Goal: Check status: Check status

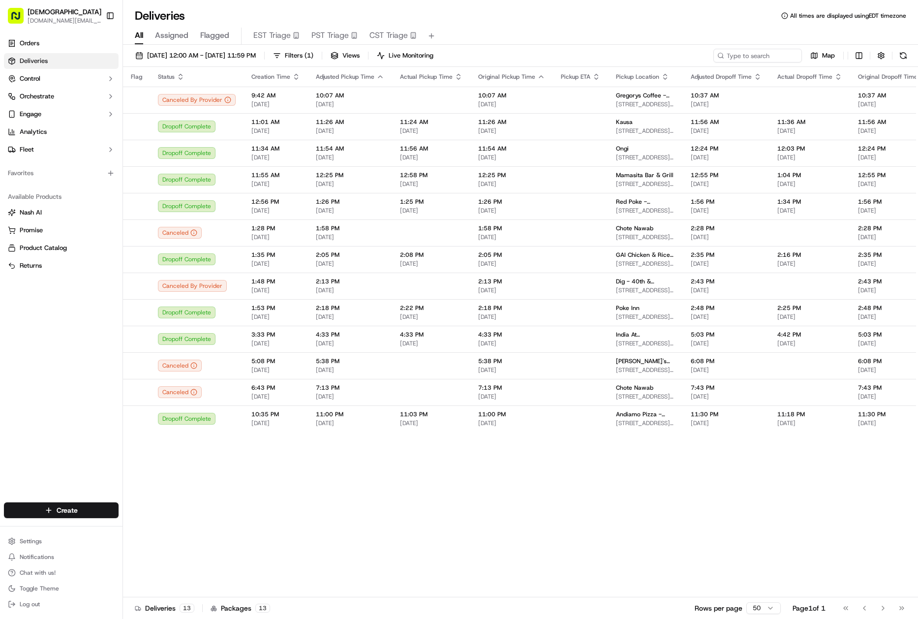
click at [751, 57] on input at bounding box center [758, 56] width 89 height 14
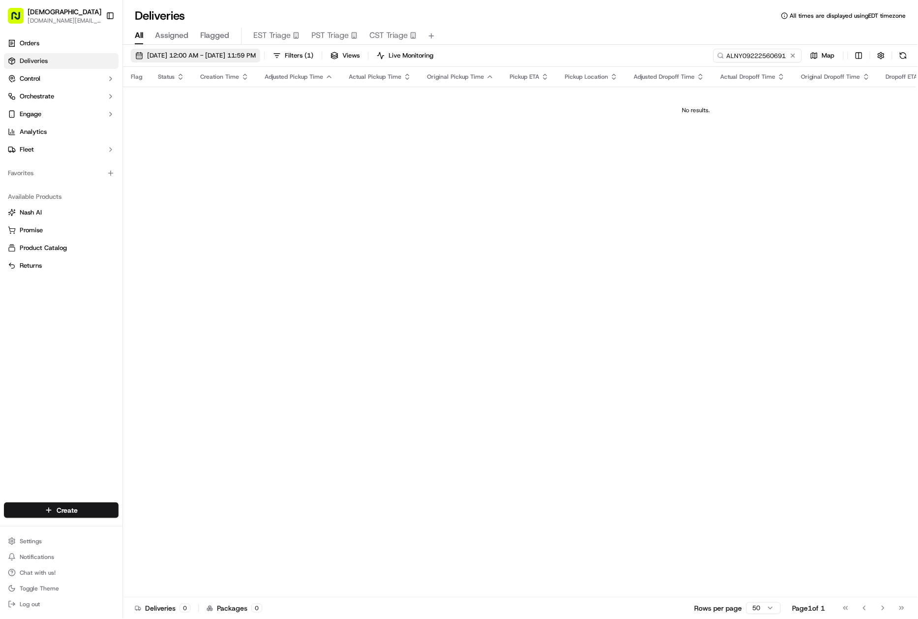
type input "ALNY09222560691"
click at [195, 50] on button "09/02/2023 12:00 AM - 09/02/2023 11:59 PM" at bounding box center [195, 56] width 129 height 14
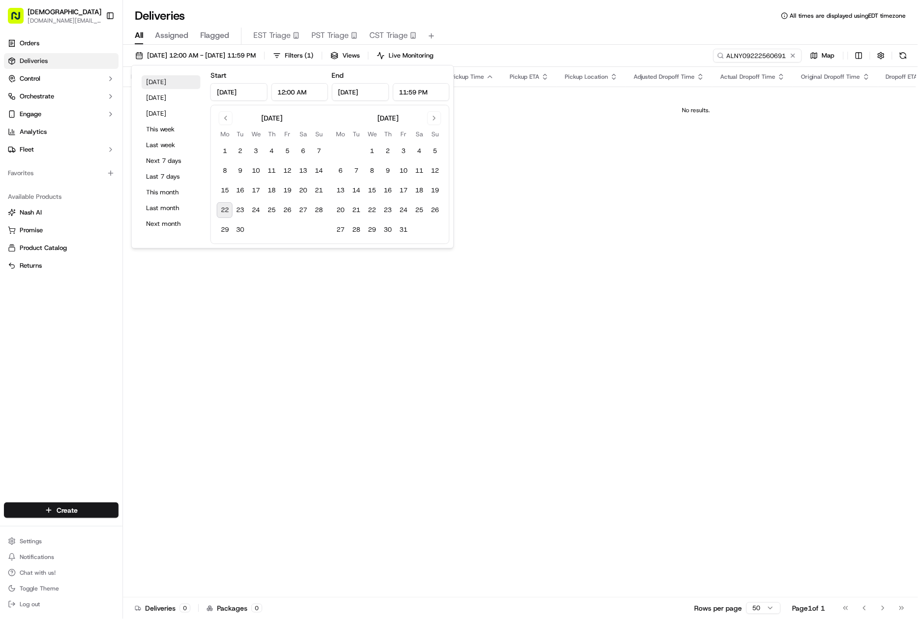
click at [166, 80] on button "Today" at bounding box center [171, 82] width 59 height 14
type input "Sep 22, 2025"
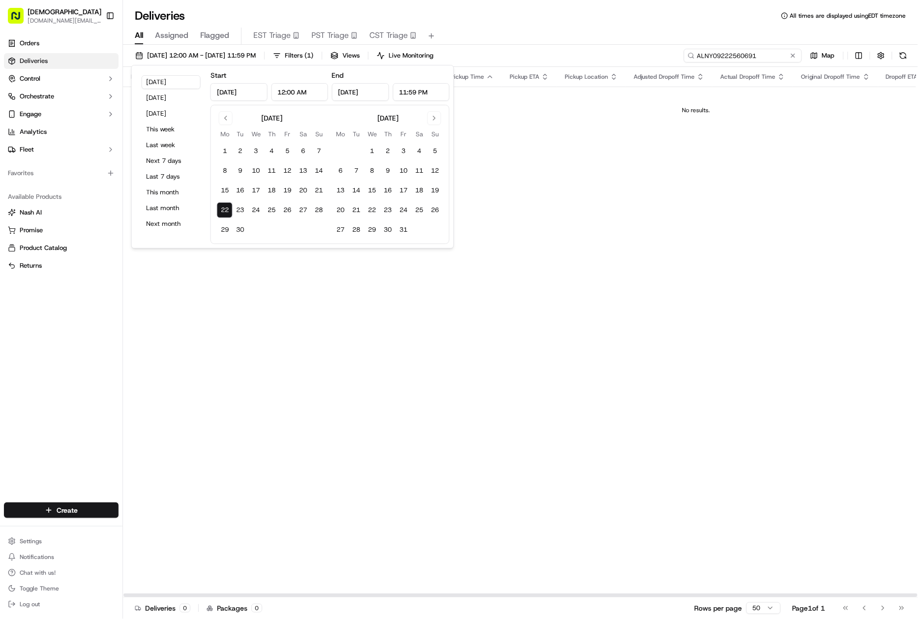
click at [775, 50] on input "ALNY09222560691" at bounding box center [743, 56] width 118 height 14
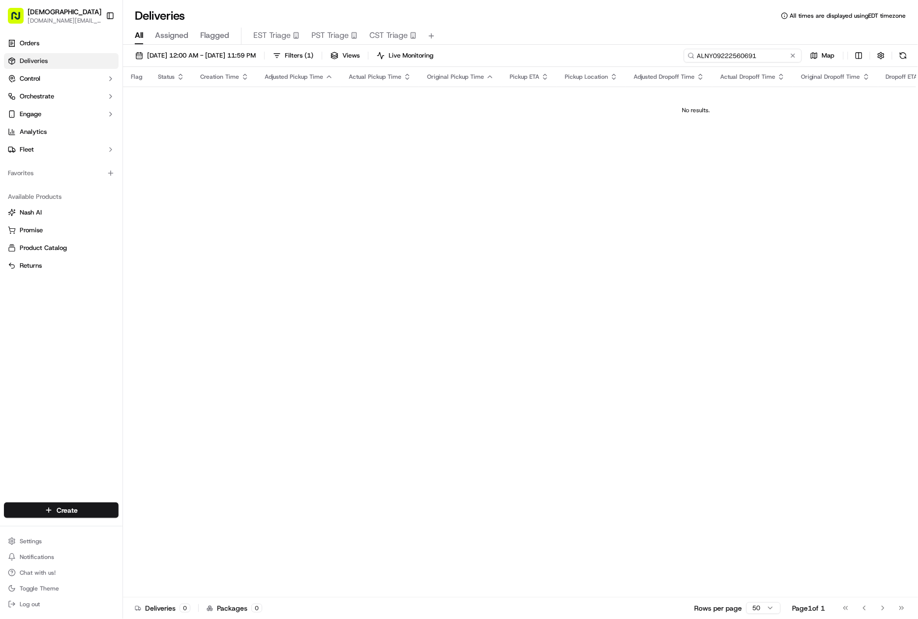
click at [765, 52] on input "ALNY09222560691" at bounding box center [743, 56] width 118 height 14
type input "ALNY09222560691"
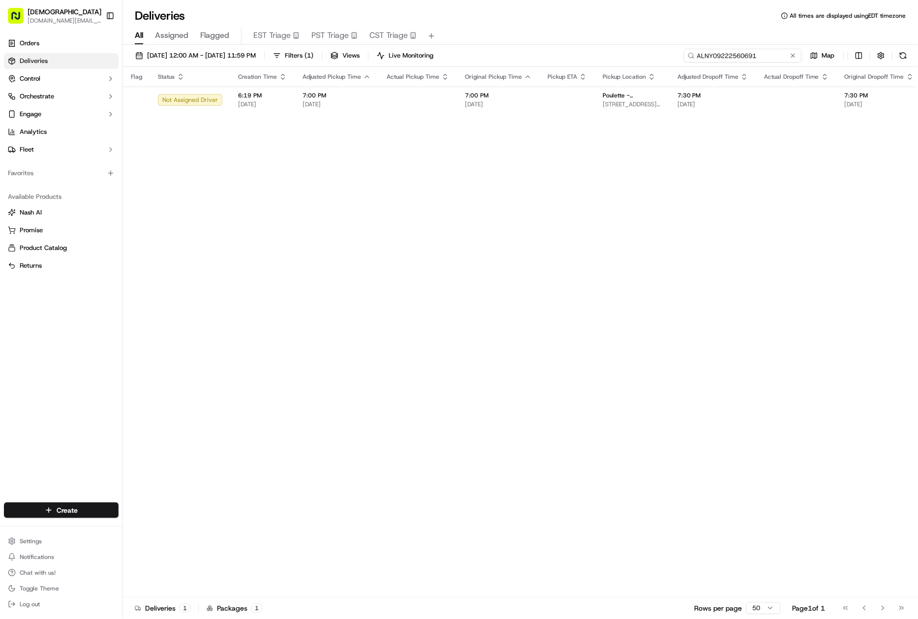
click at [725, 53] on input "ALNY09222560691" at bounding box center [743, 56] width 118 height 14
paste input "BCWB09222522252"
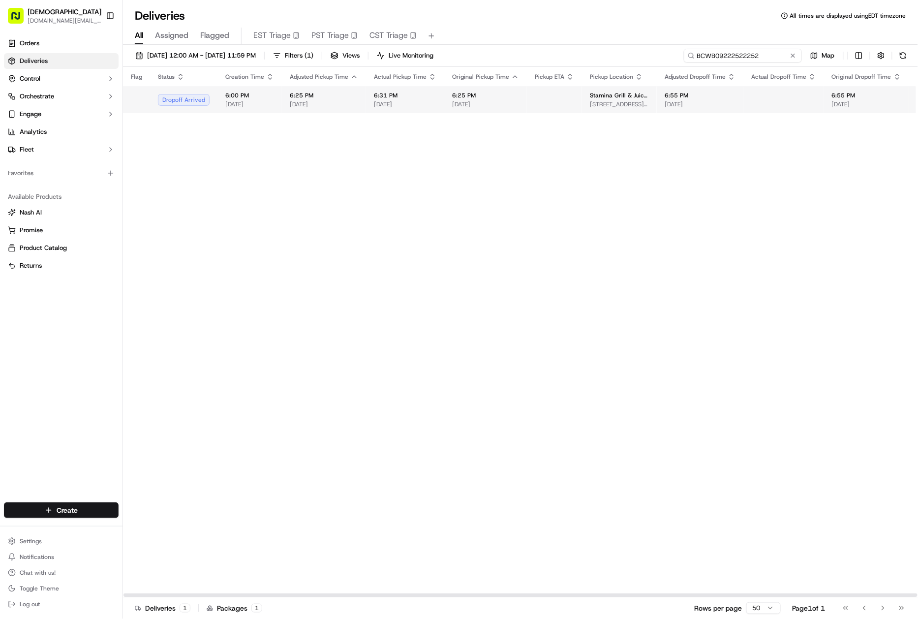
type input "BCWB09222522252"
click at [516, 97] on td "6:25 PM 09/22/2025" at bounding box center [485, 100] width 83 height 27
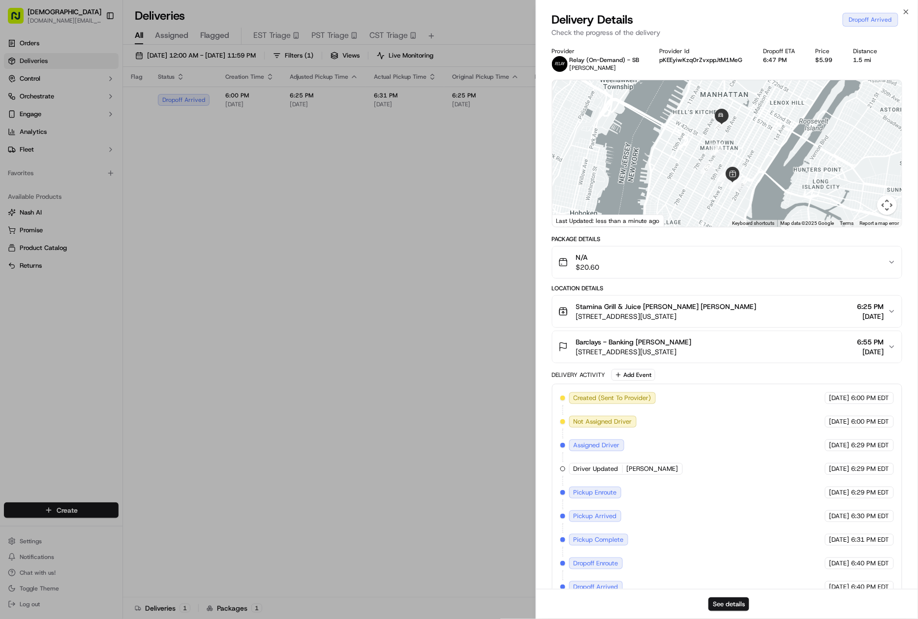
click at [750, 351] on div "Barclays - Banking Colin Arber 745 7th Ave, New York, NY 10020, USA 6:55 PM 09/…" at bounding box center [724, 347] width 330 height 20
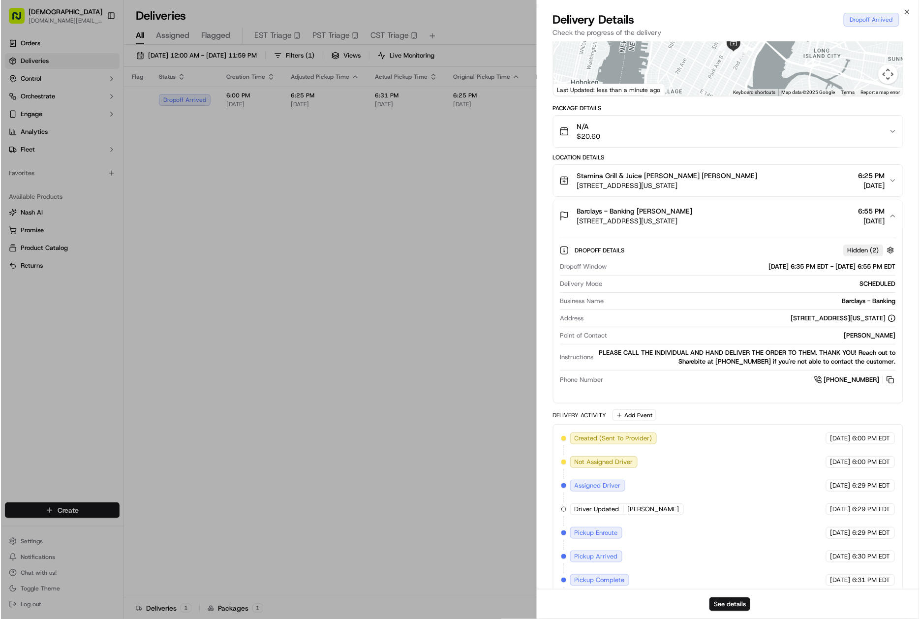
scroll to position [194, 0]
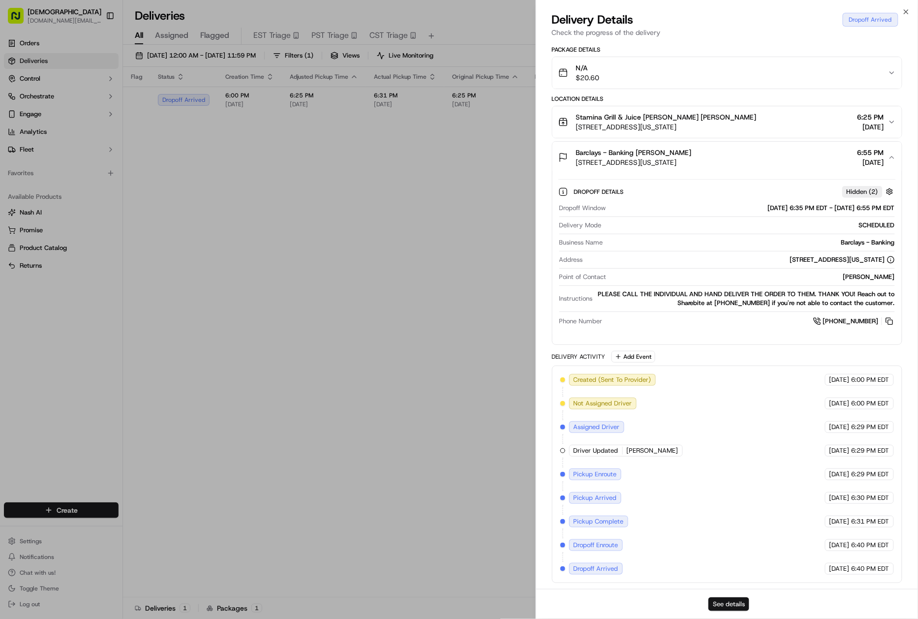
click at [747, 609] on button "See details" at bounding box center [729, 605] width 41 height 14
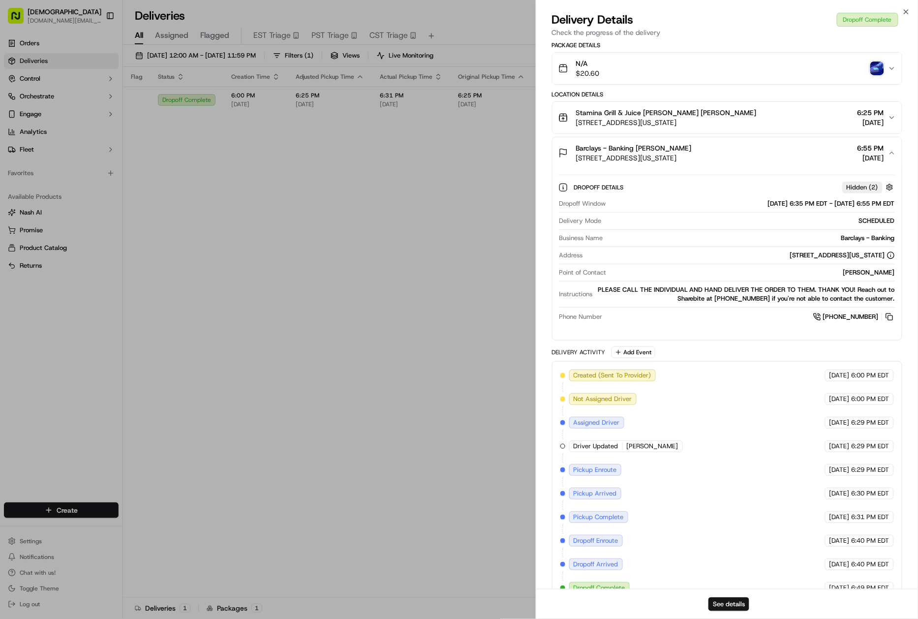
drag, startPoint x: 337, startPoint y: 161, endPoint x: 353, endPoint y: 150, distance: 19.4
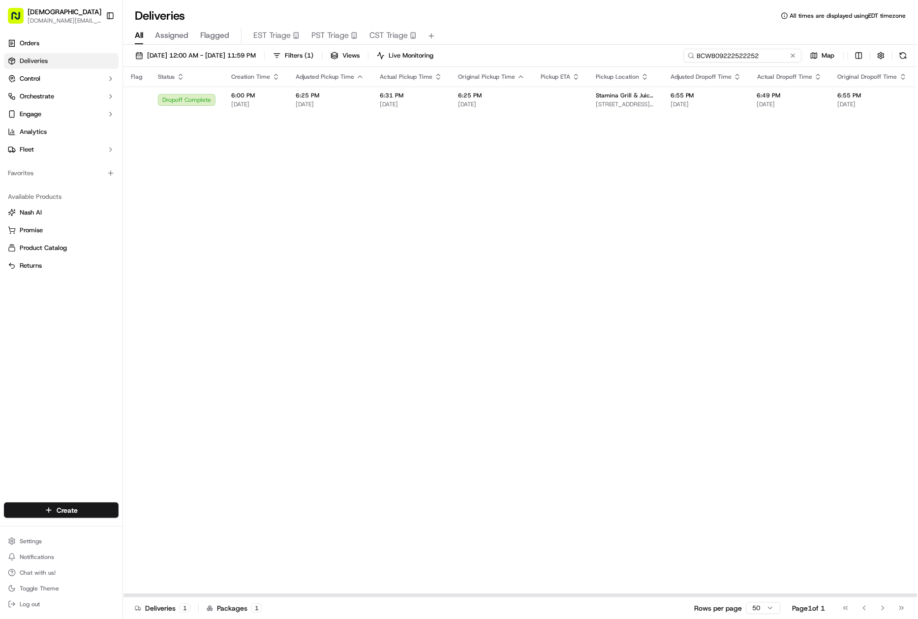
click at [774, 58] on input "BCWB09222522252" at bounding box center [743, 56] width 118 height 14
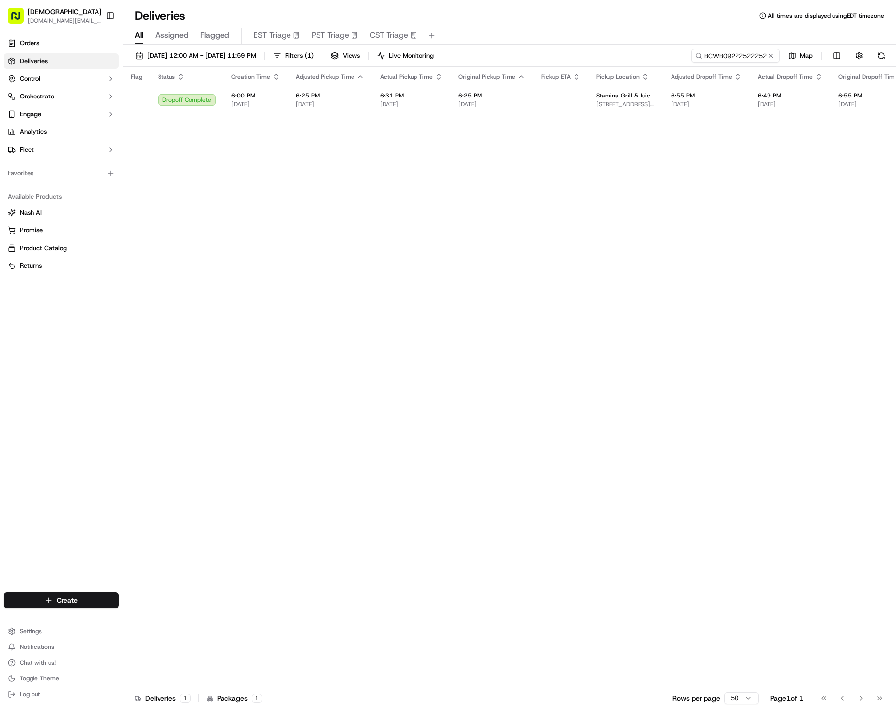
click at [727, 65] on div "09/22/2025 12:00 AM - 09/22/2025 11:59 PM Filters ( 1 ) Views Live Monitoring B…" at bounding box center [509, 58] width 773 height 18
click at [734, 56] on input "BCWB09222522252" at bounding box center [721, 56] width 118 height 14
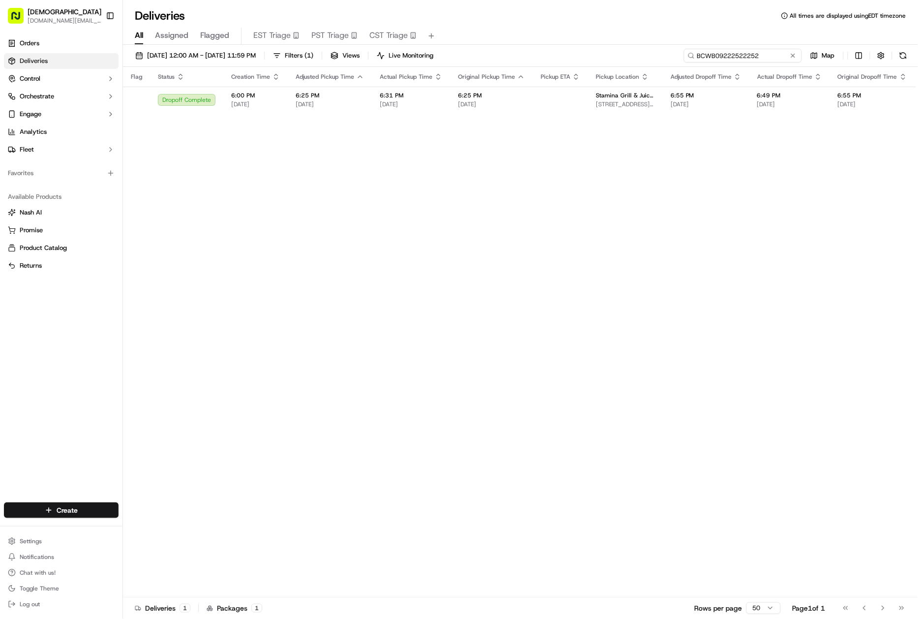
click at [734, 50] on input "BCWB09222522252" at bounding box center [743, 56] width 118 height 14
paste input "NB09222541697"
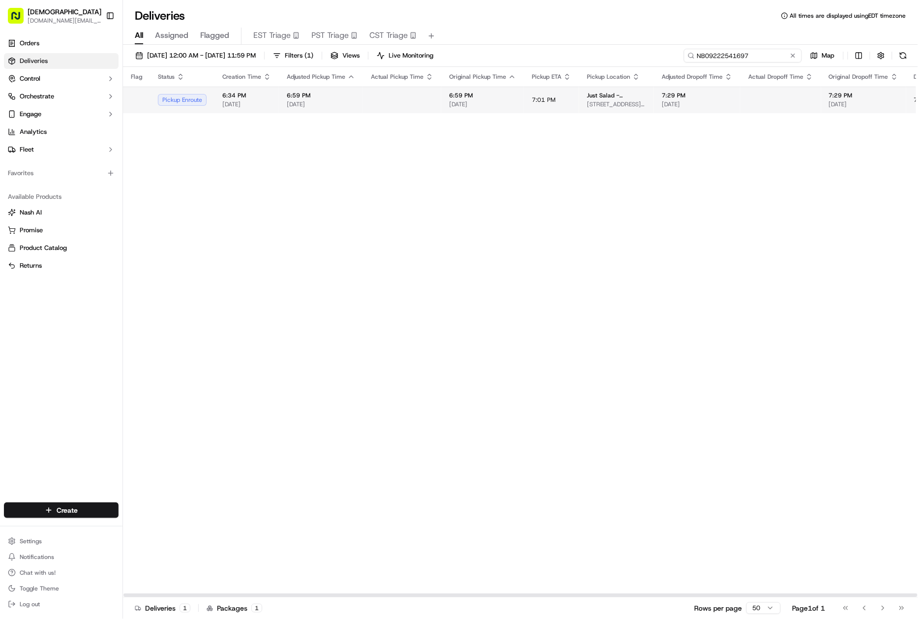
type input "NB09222541697"
click at [431, 111] on td at bounding box center [402, 100] width 78 height 27
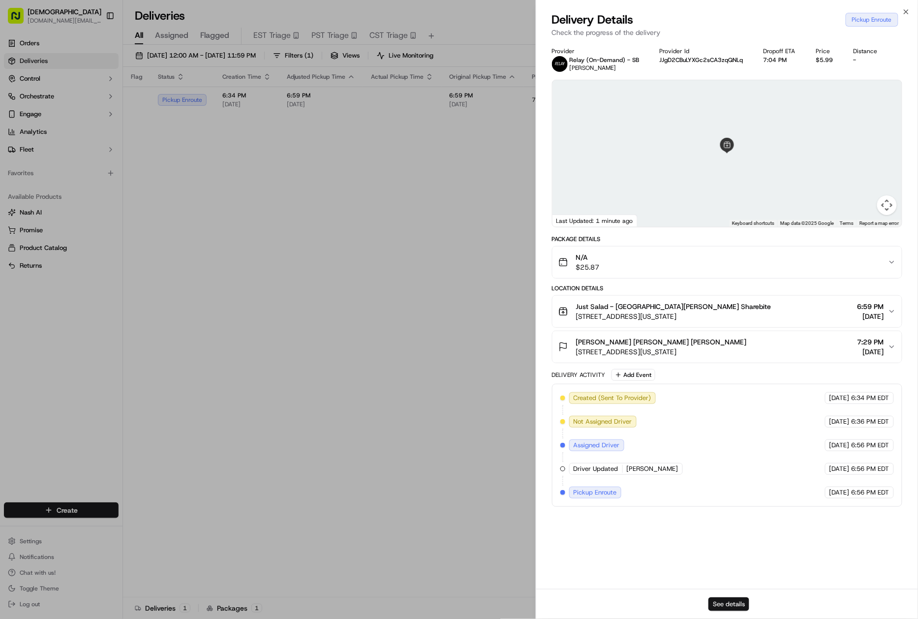
click at [734, 604] on button "See details" at bounding box center [729, 605] width 41 height 14
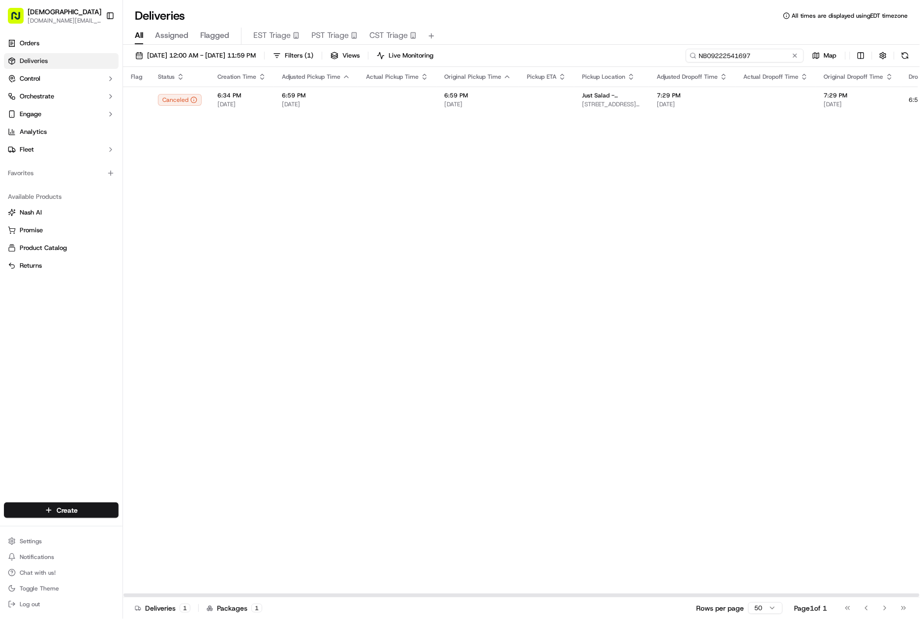
click at [764, 62] on input "NB09222541697" at bounding box center [745, 56] width 118 height 14
paste input "ALNY09222565026"
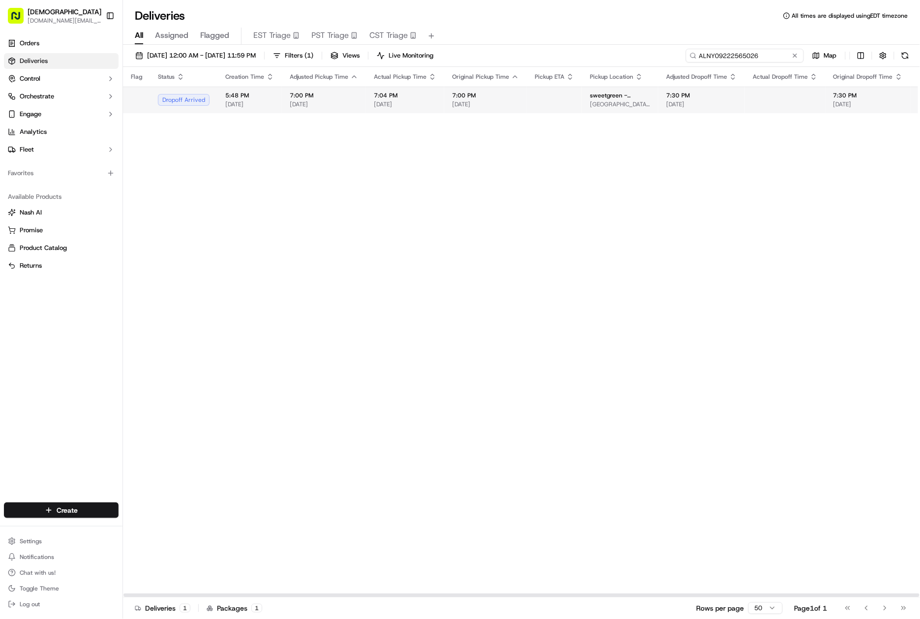
type input "ALNY09222565026"
click at [528, 95] on td at bounding box center [554, 100] width 55 height 27
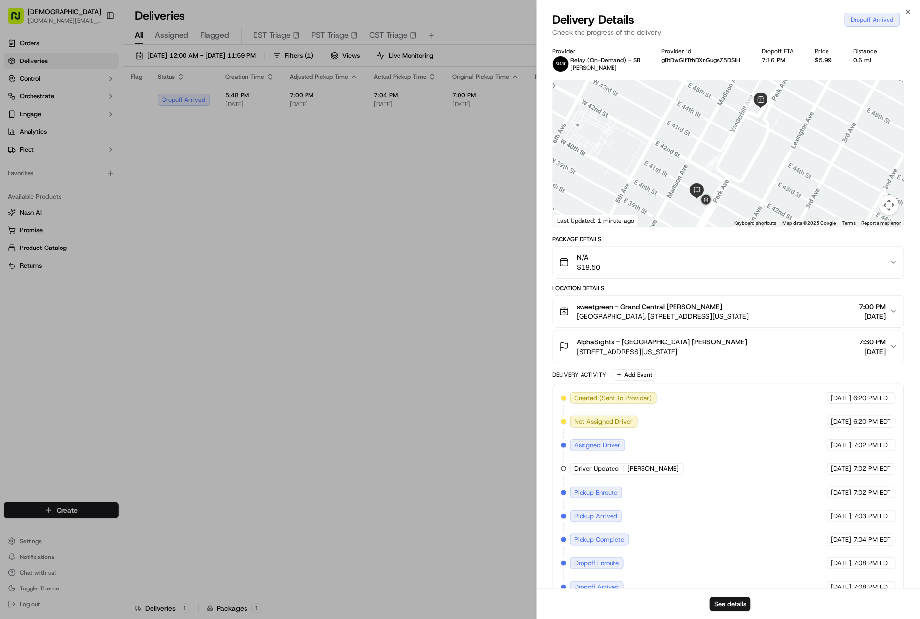
scroll to position [22, 0]
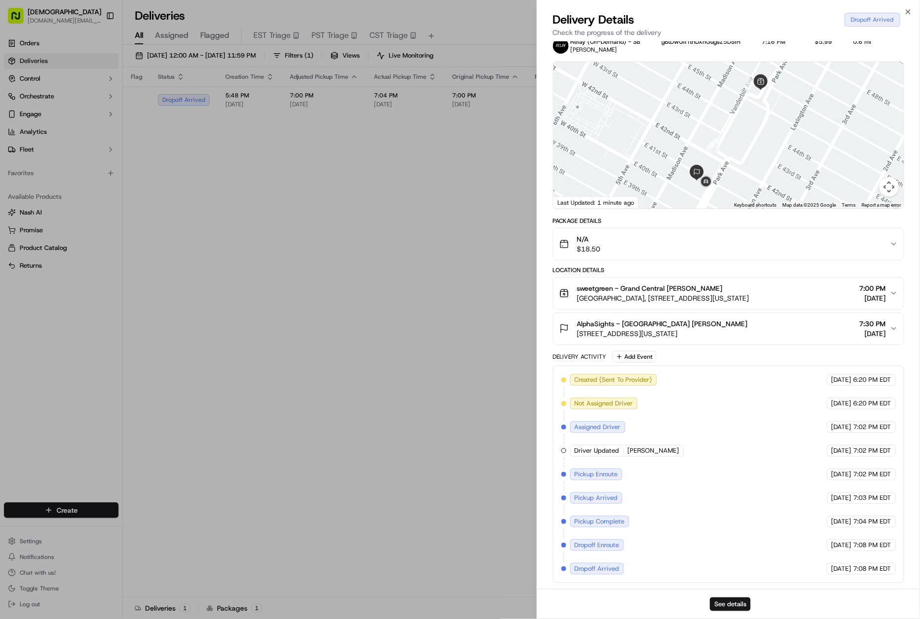
click at [753, 331] on div "AlphaSights - NYC Harrison Hotham 100 Park Ave, New York, NY 10017, USA 7:30 PM…" at bounding box center [725, 329] width 331 height 20
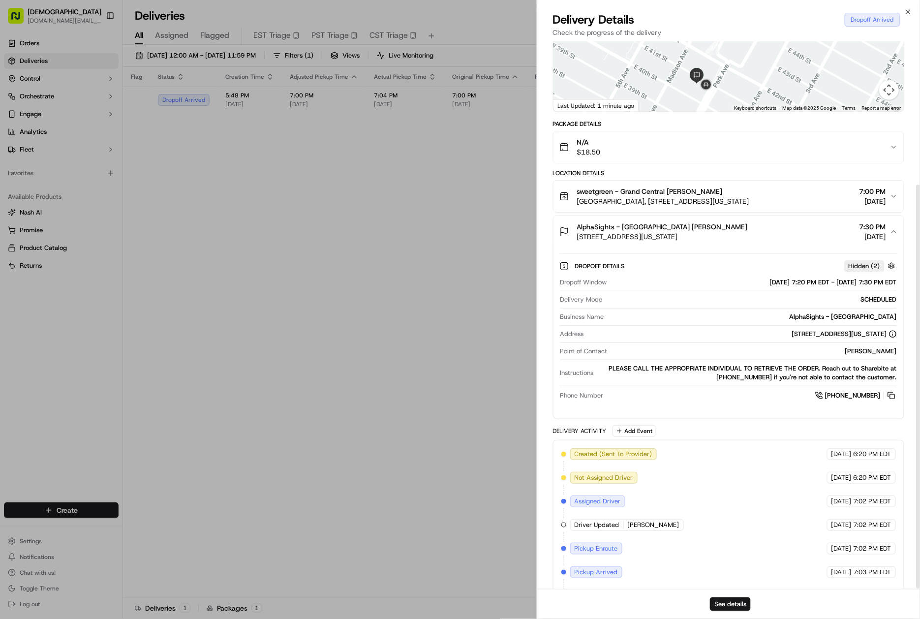
scroll to position [194, 0]
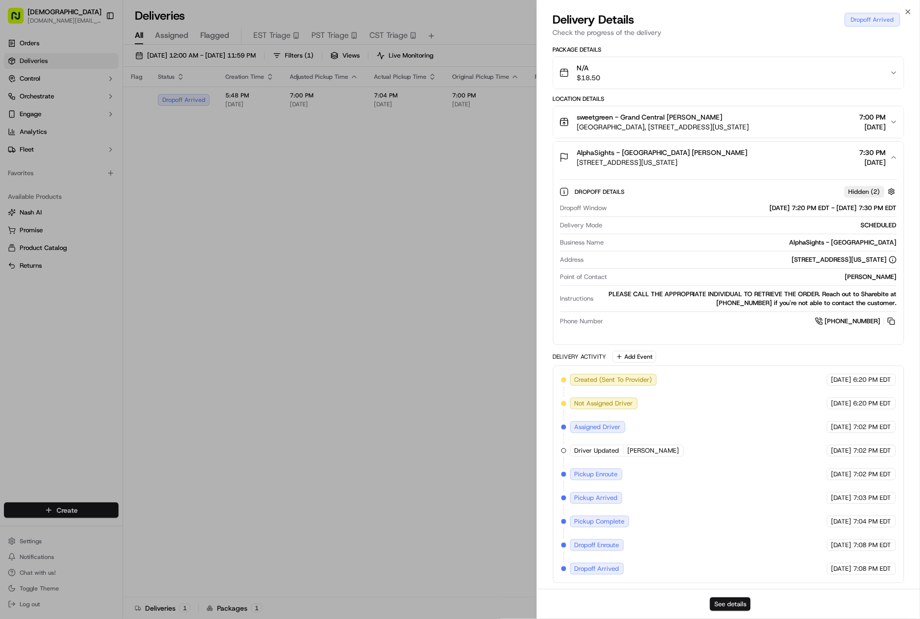
click at [741, 606] on button "See details" at bounding box center [730, 605] width 41 height 14
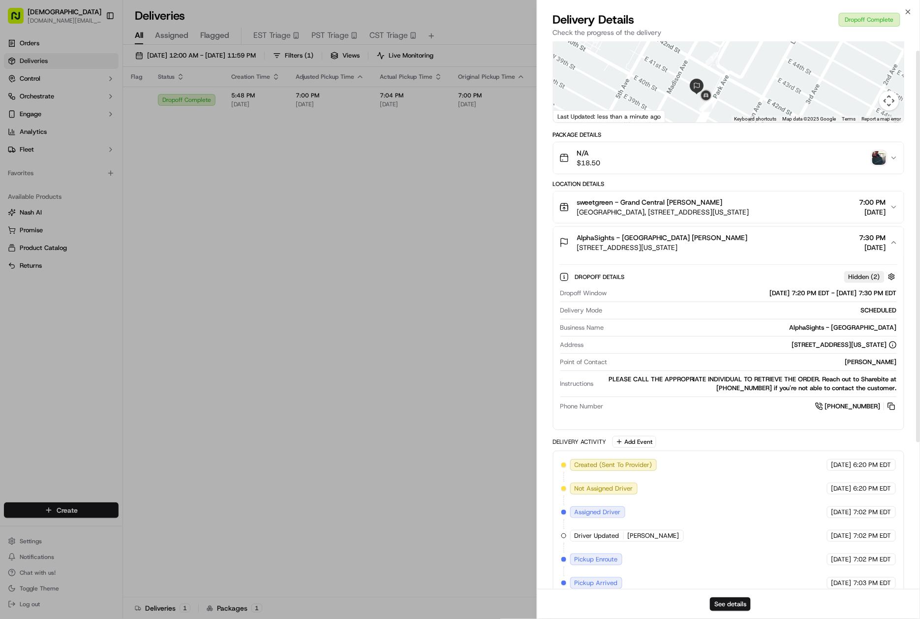
scroll to position [0, 0]
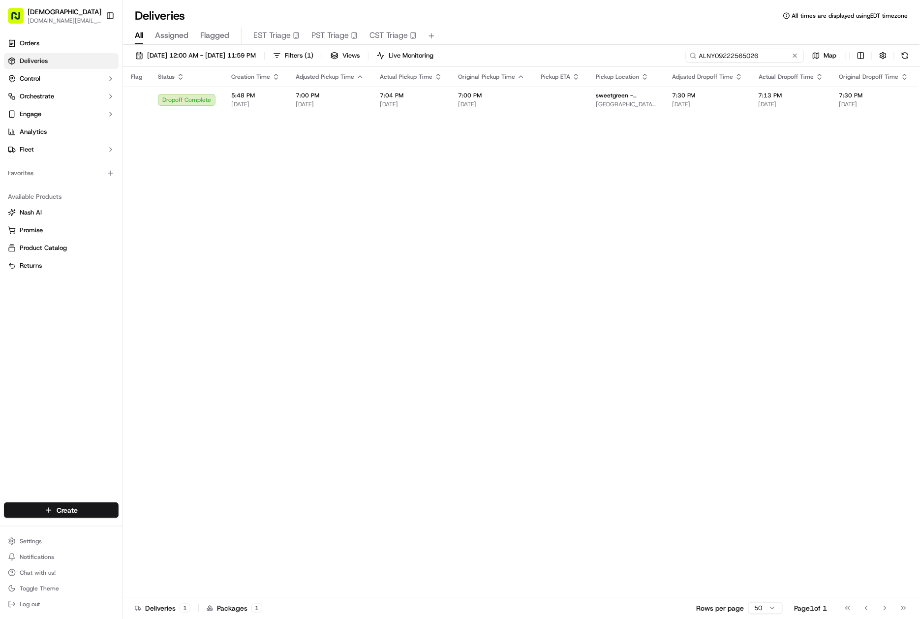
drag, startPoint x: 739, startPoint y: 48, endPoint x: 743, endPoint y: 53, distance: 6.6
click at [743, 53] on input "ALNY09222565026" at bounding box center [745, 56] width 118 height 14
click at [746, 60] on input "ALNY09222565026" at bounding box center [745, 56] width 118 height 14
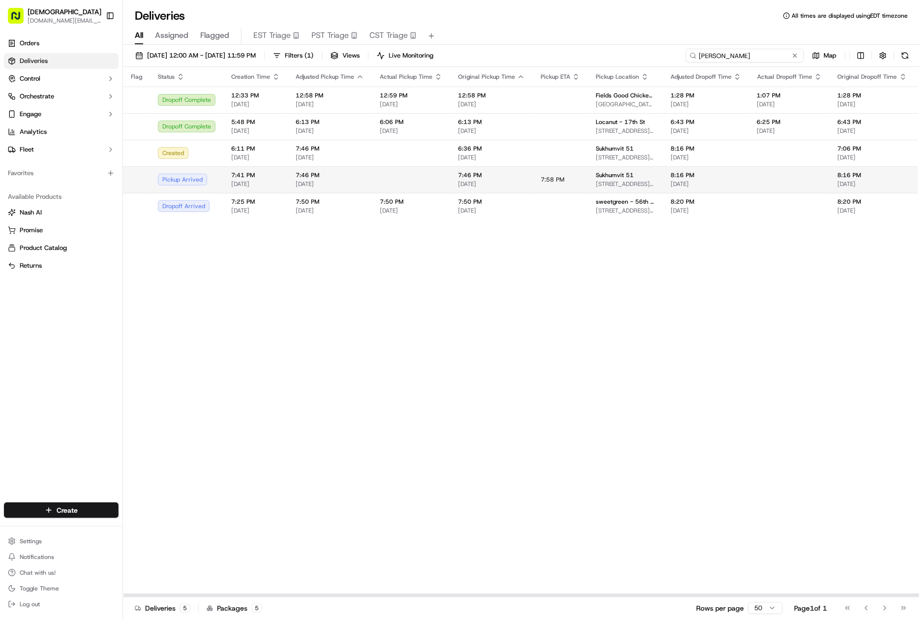
type input "katherine"
click at [707, 180] on div "8:16 PM 09/22/2025" at bounding box center [706, 179] width 71 height 17
click at [750, 177] on td at bounding box center [790, 179] width 81 height 27
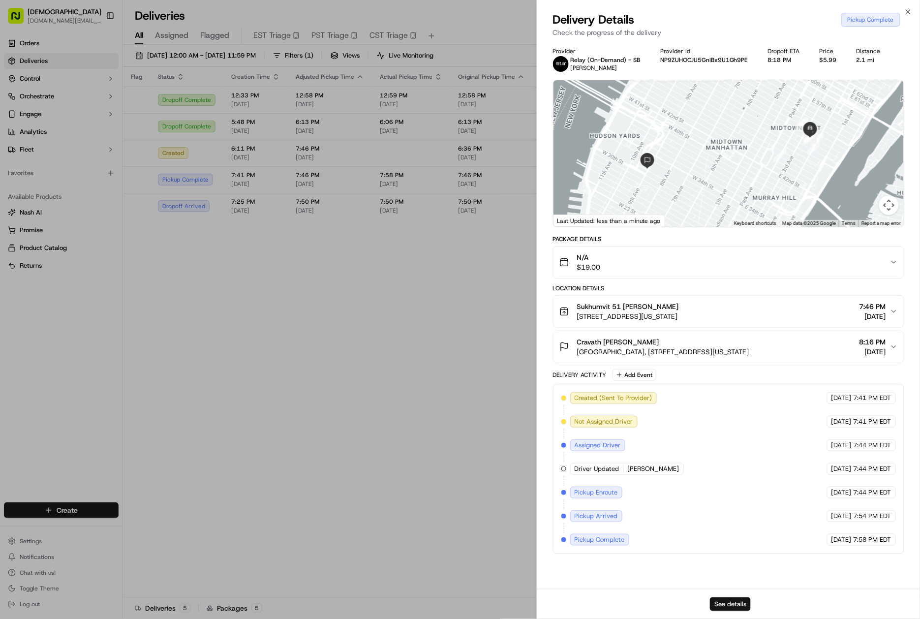
click at [737, 601] on button "See details" at bounding box center [730, 605] width 41 height 14
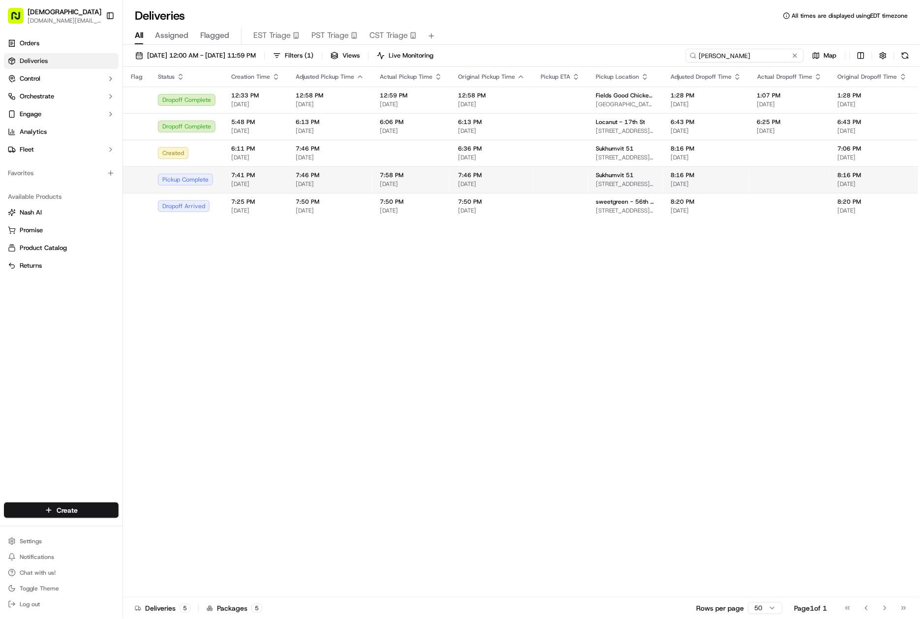
drag, startPoint x: 763, startPoint y: 58, endPoint x: 910, endPoint y: 168, distance: 183.9
click at [662, 58] on div "09/22/2025 12:00 AM - 09/22/2025 11:59 PM Filters ( 1 ) Views Live Monitoring k…" at bounding box center [521, 58] width 797 height 18
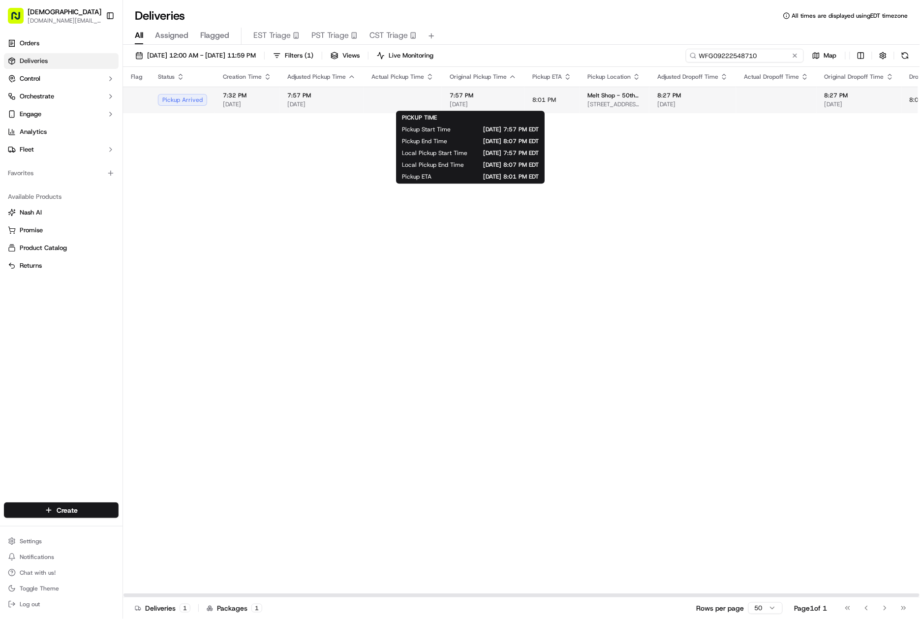
type input "WFG09222548710"
click at [458, 99] on span "7:57 PM" at bounding box center [483, 96] width 67 height 8
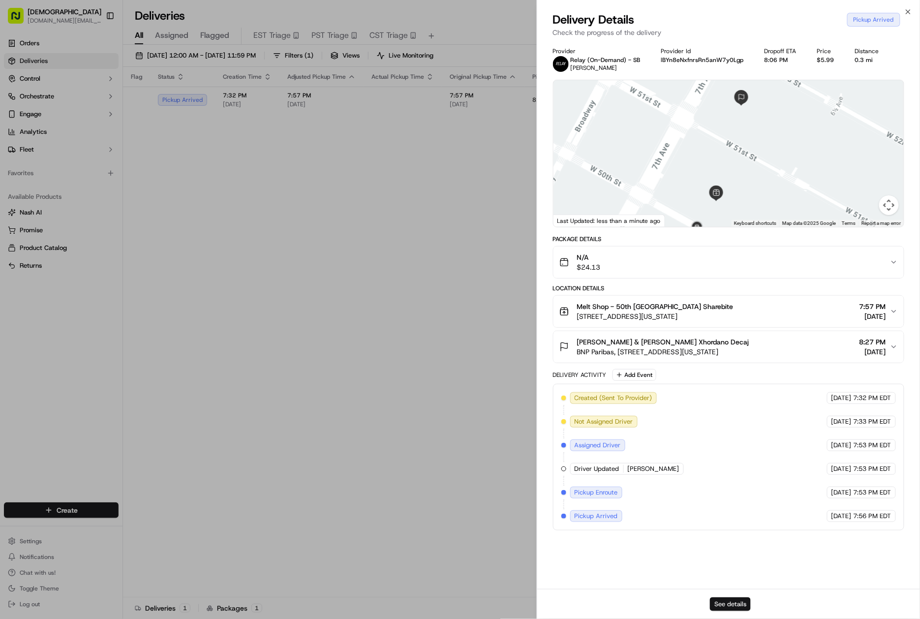
click at [742, 599] on button "See details" at bounding box center [730, 605] width 41 height 14
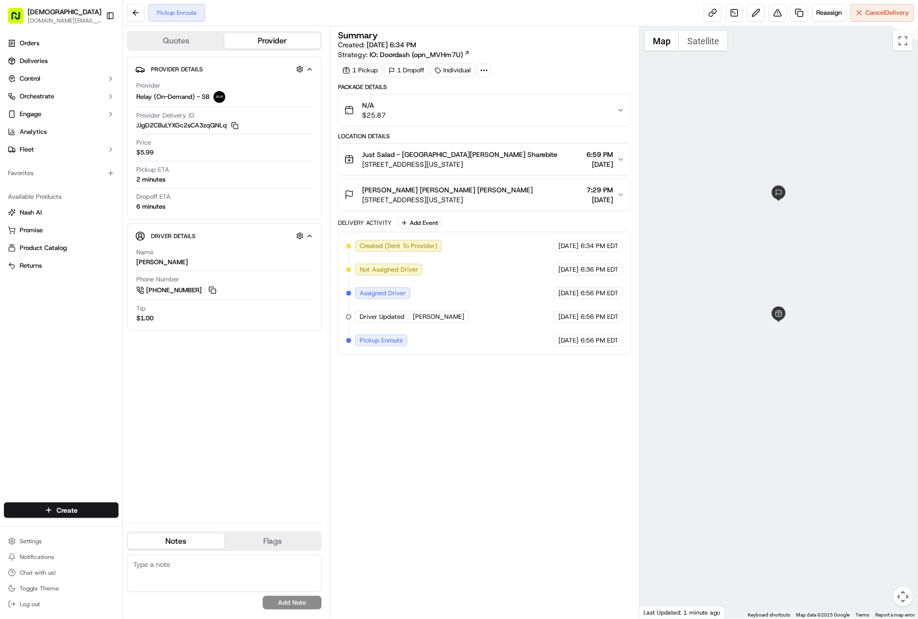
click at [491, 69] on div at bounding box center [484, 70] width 14 height 14
click at [482, 94] on span "NB09222541697-7438-1950381" at bounding box center [503, 95] width 101 height 9
copy span "NB09222541697"
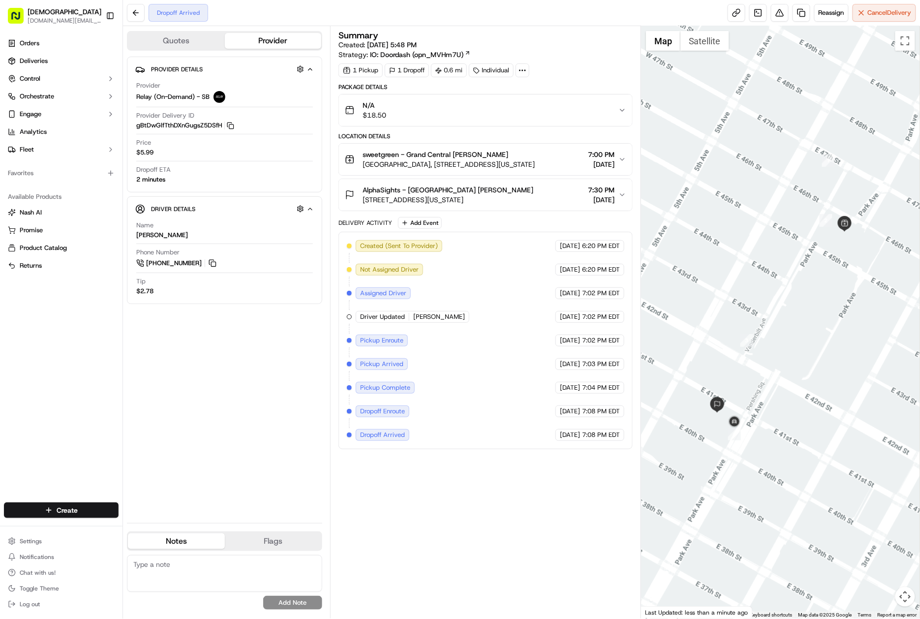
click at [504, 197] on div "AlphaSights - NYC Harrison Hotham 100 Park Ave, New York, NY 10017, USA 7:30 PM…" at bounding box center [482, 195] width 274 height 20
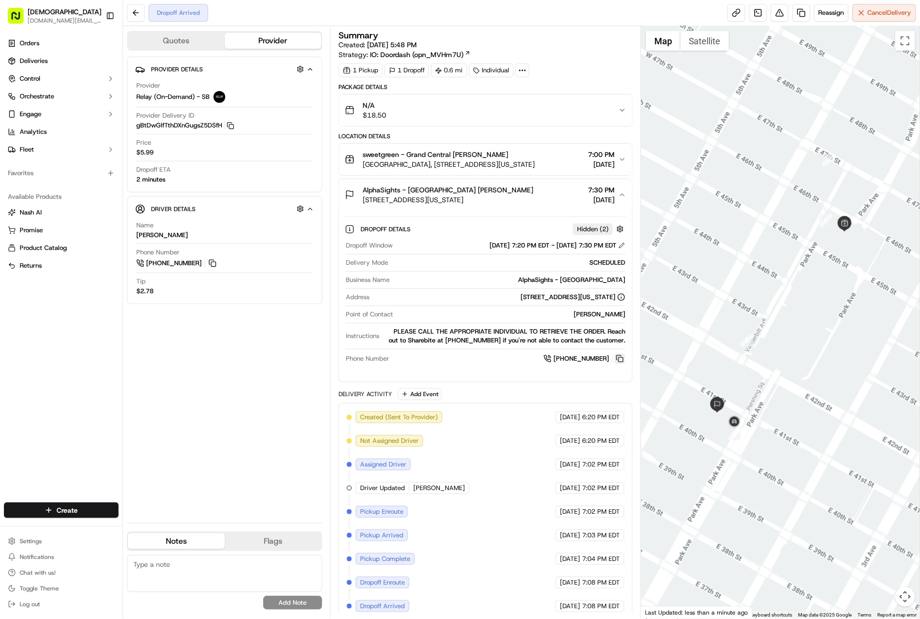
click at [622, 363] on button at bounding box center [620, 358] width 11 height 11
click at [530, 71] on div at bounding box center [523, 70] width 14 height 14
click at [514, 96] on span "ALNY09222565026-29395-1950306" at bounding box center [541, 95] width 113 height 9
copy span "ALNY09222565026"
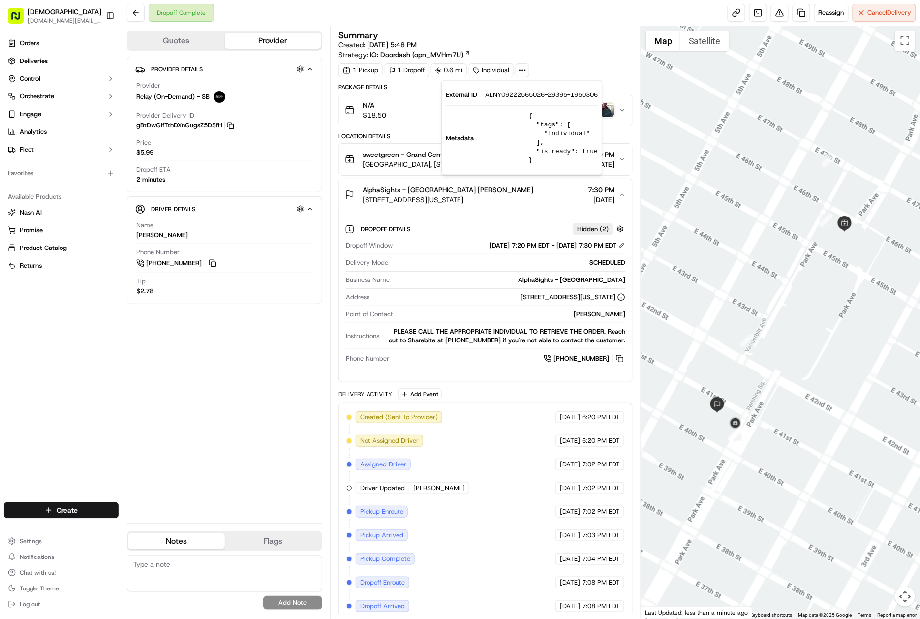
click at [239, 402] on div "Provider Details Hidden ( 3 ) Provider Relay (On-Demand) - SB Provider Delivery…" at bounding box center [224, 286] width 195 height 459
click at [603, 105] on img "button" at bounding box center [608, 110] width 14 height 14
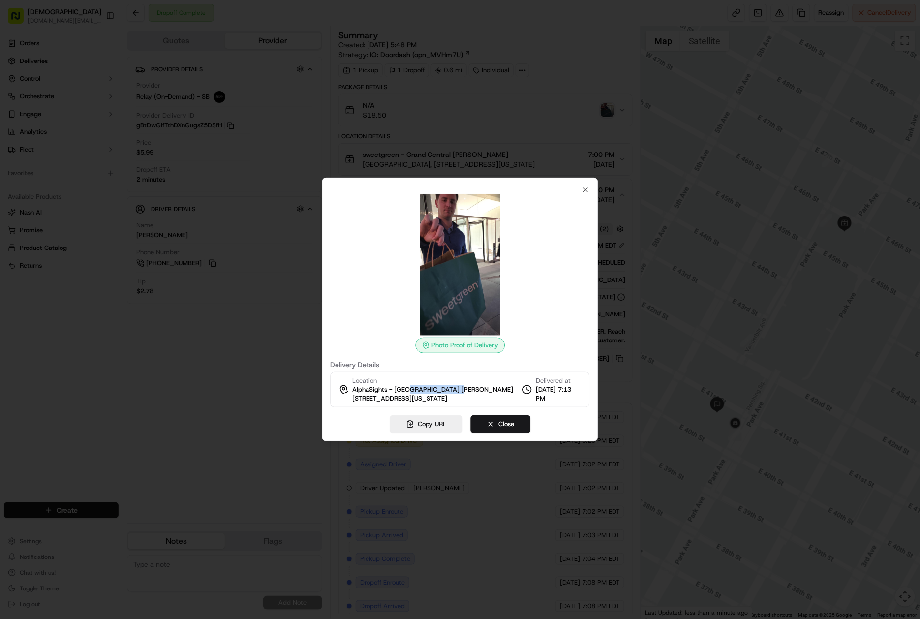
copy span "Harrison Hotham"
drag, startPoint x: 466, startPoint y: 384, endPoint x: 410, endPoint y: 388, distance: 55.3
click at [410, 388] on div "Location AlphaSights - NYC Harrison Hotham 100 Park Ave, New York, NY 10017, USA" at bounding box center [433, 390] width 161 height 27
click at [583, 191] on icon "button" at bounding box center [586, 190] width 8 height 8
